Goal: Navigation & Orientation: Find specific page/section

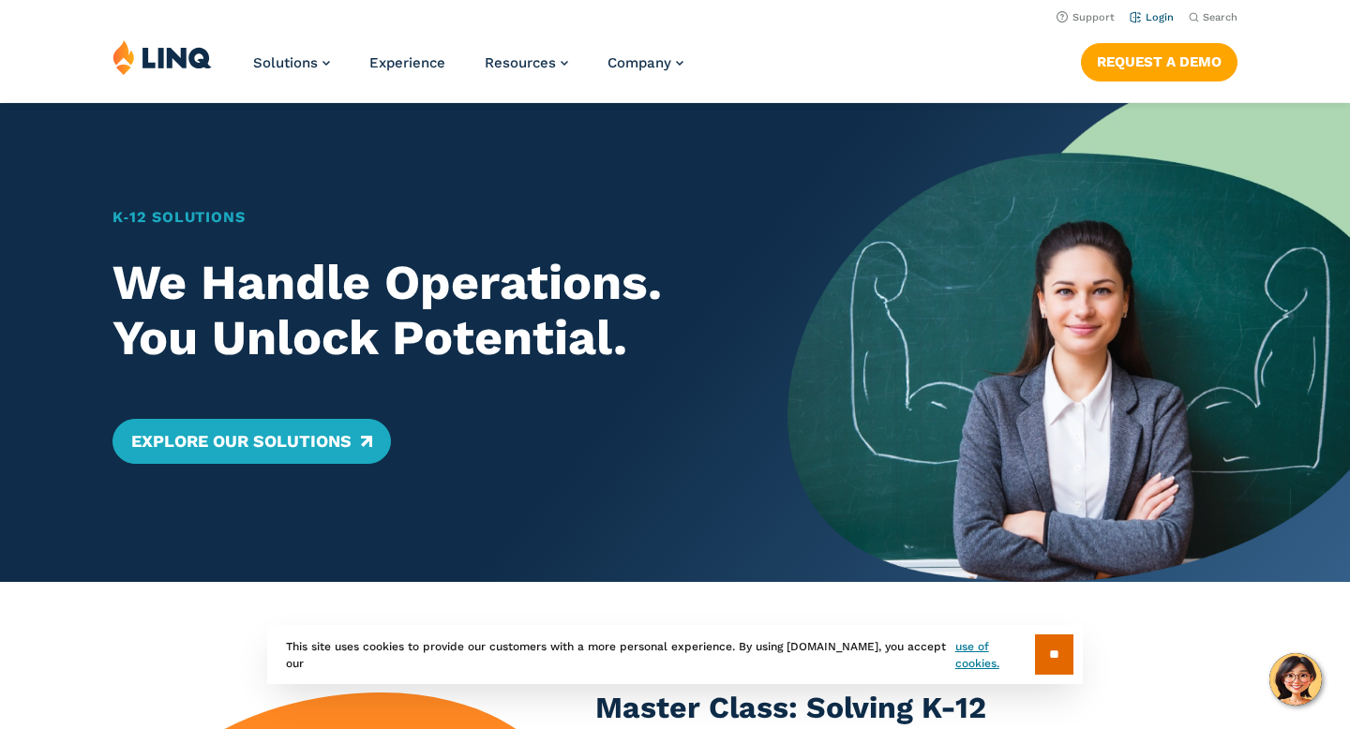
click at [1166, 15] on link "Login" at bounding box center [1152, 17] width 44 height 12
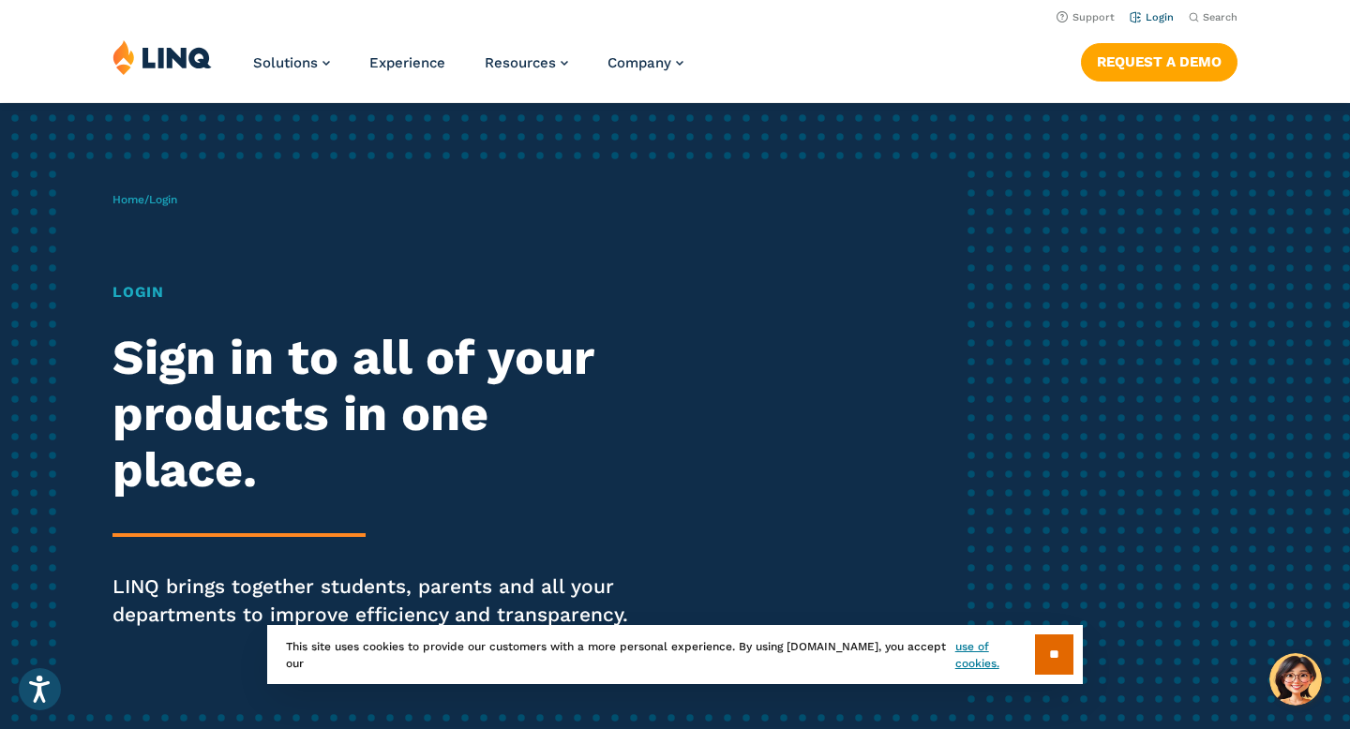
click at [1163, 14] on link "Login" at bounding box center [1152, 17] width 44 height 12
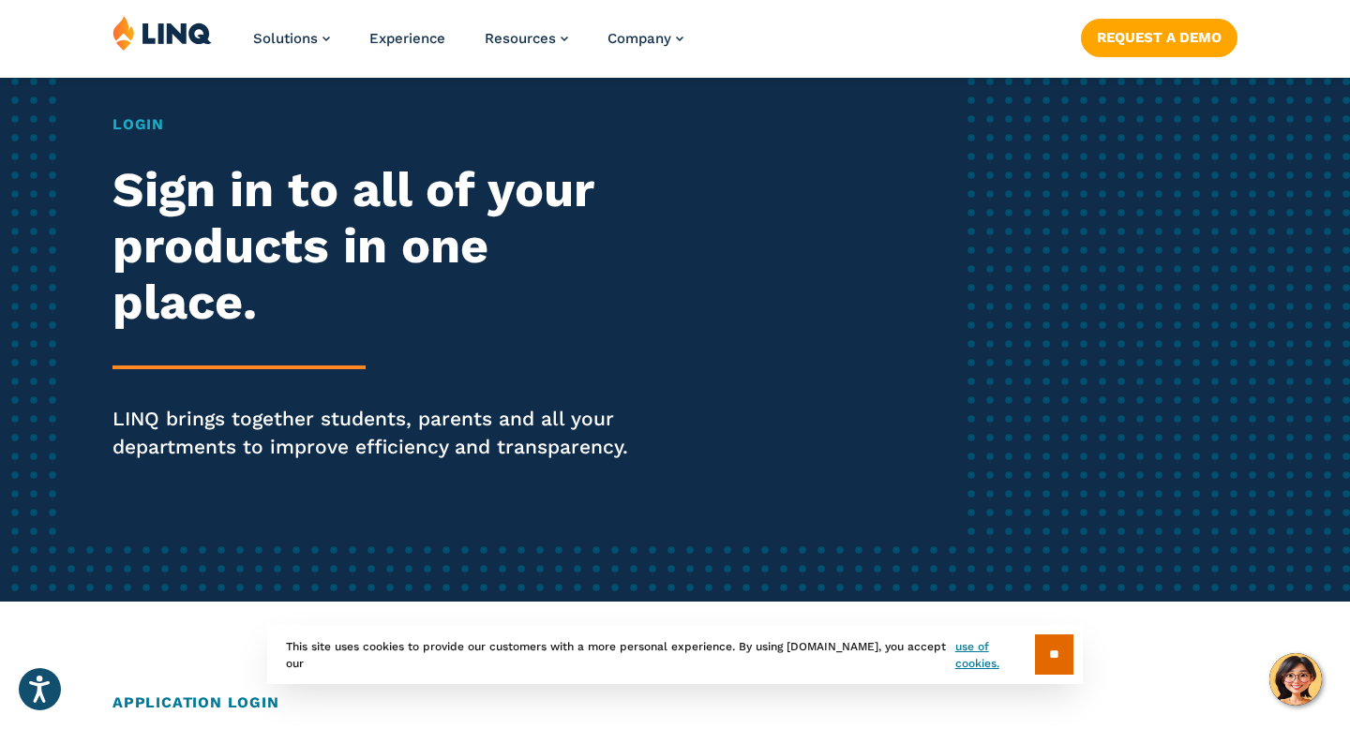
scroll to position [555, 0]
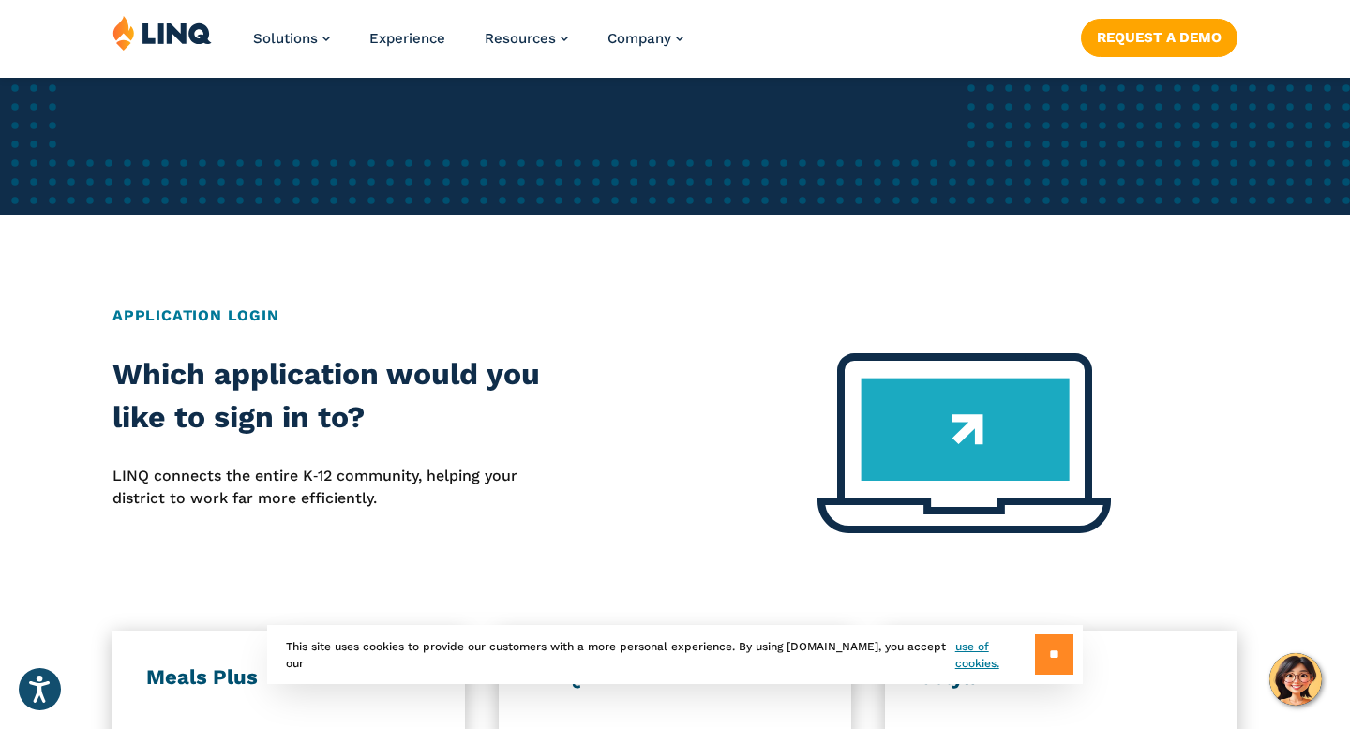
click at [1035, 636] on input "**" at bounding box center [1054, 655] width 38 height 40
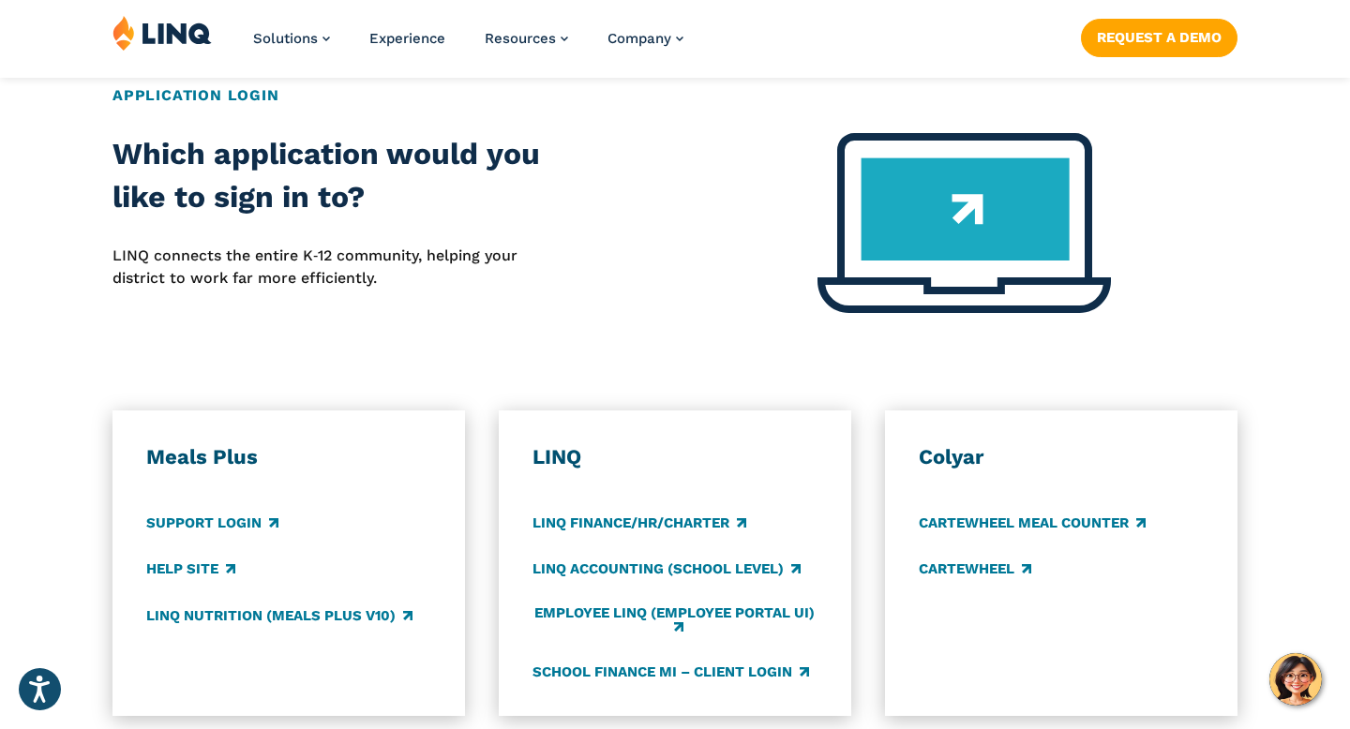
scroll to position [868, 0]
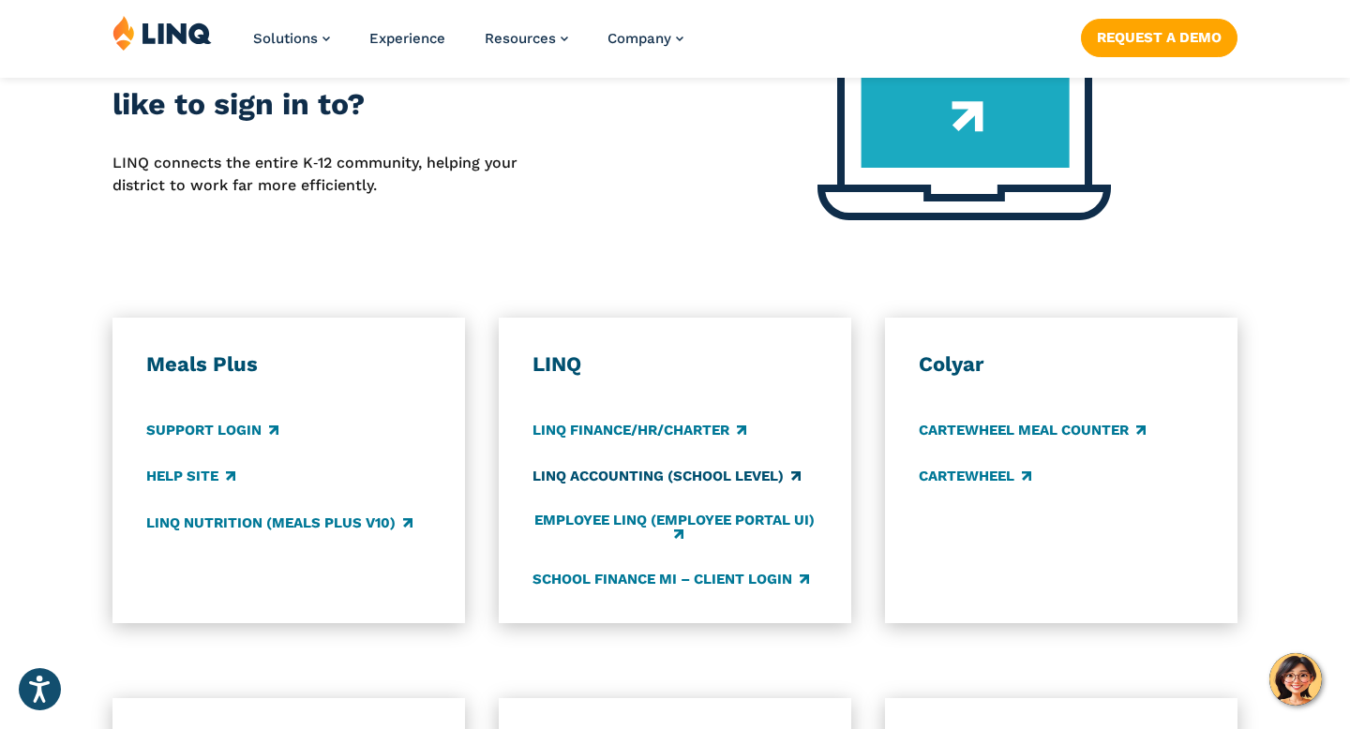
click at [731, 480] on link "LINQ Accounting (school level)" at bounding box center [667, 477] width 268 height 21
